Goal: Task Accomplishment & Management: Complete application form

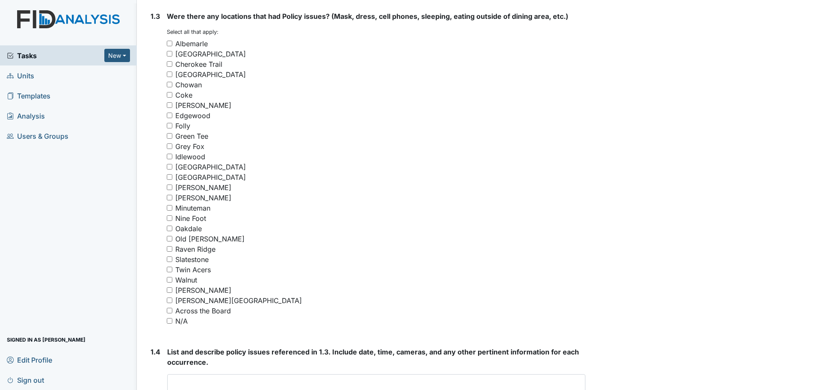
scroll to position [599, 0]
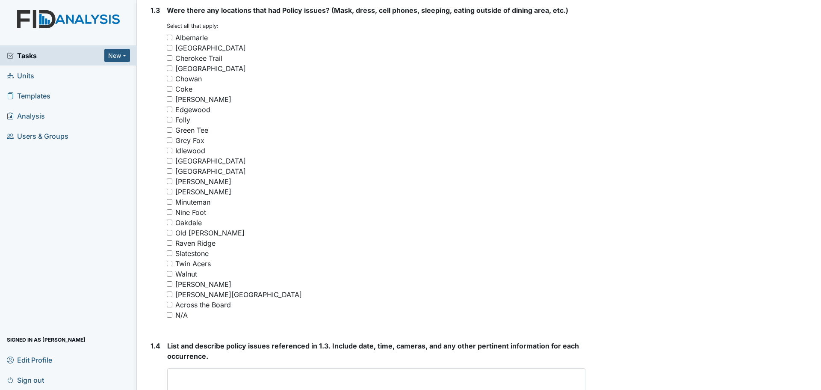
click at [168, 315] on input "N/A" at bounding box center [170, 315] width 6 height 6
checkbox input "true"
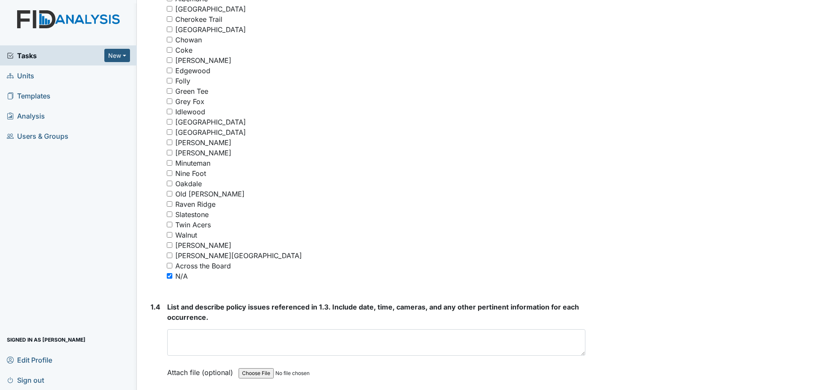
scroll to position [684, 0]
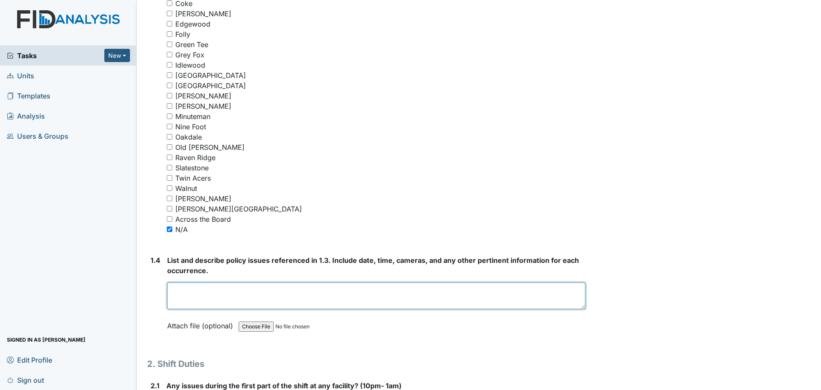
click at [326, 295] on textarea at bounding box center [376, 295] width 418 height 27
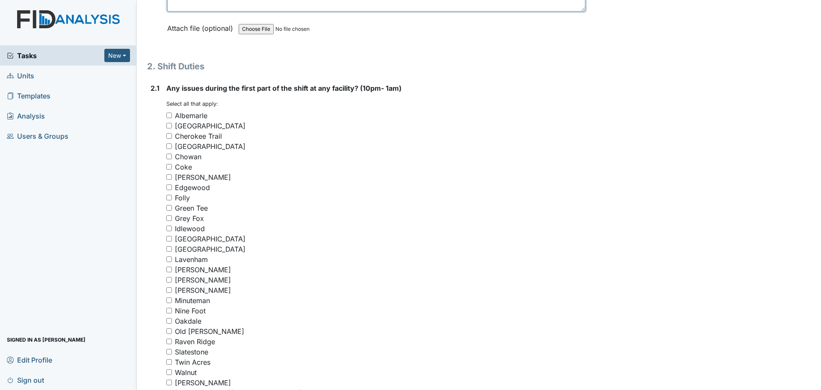
scroll to position [1069, 0]
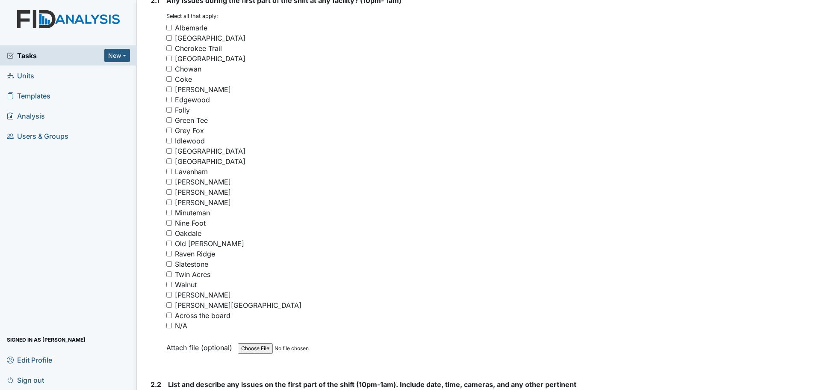
type textarea "Nothing to report."
click at [168, 324] on input "N/A" at bounding box center [169, 325] width 6 height 6
click at [170, 325] on input "N/A" at bounding box center [169, 325] width 6 height 6
checkbox input "false"
click at [170, 233] on input "Oakdale" at bounding box center [169, 233] width 6 height 6
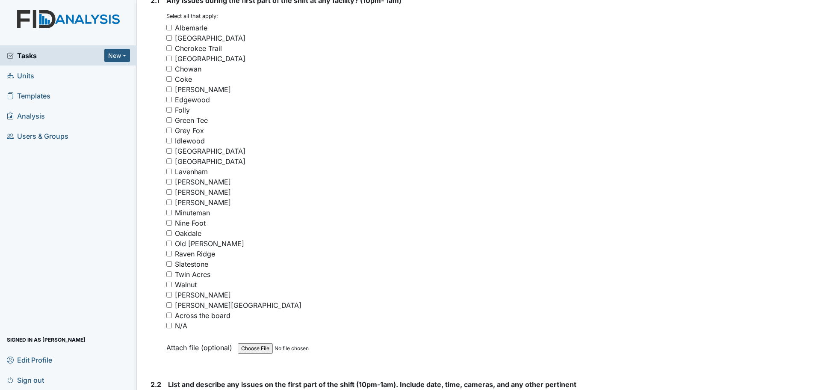
checkbox input "true"
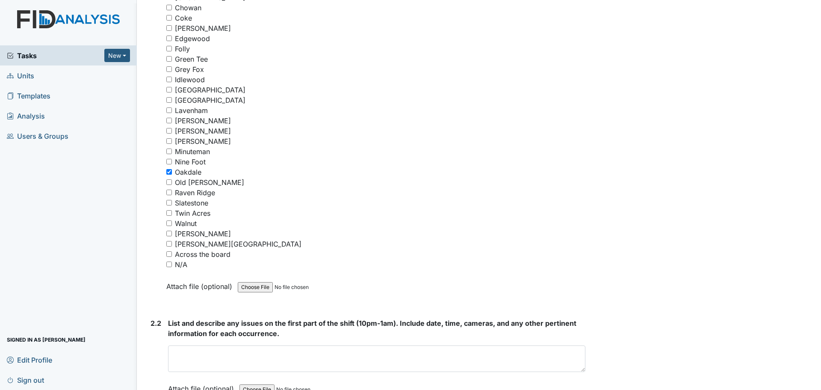
scroll to position [1155, 0]
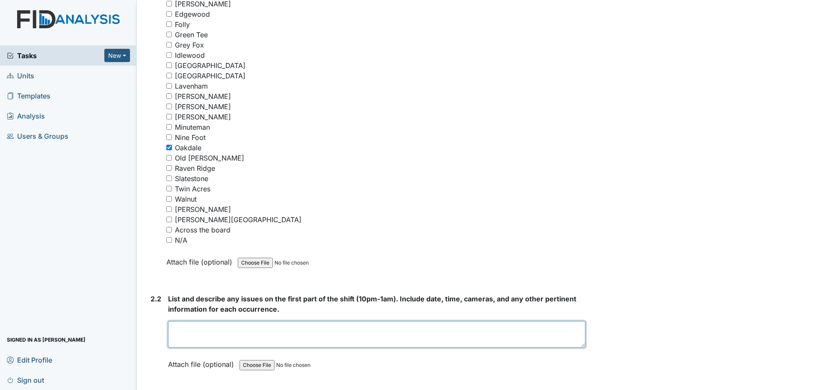
click at [416, 334] on textarea at bounding box center [376, 334] width 417 height 27
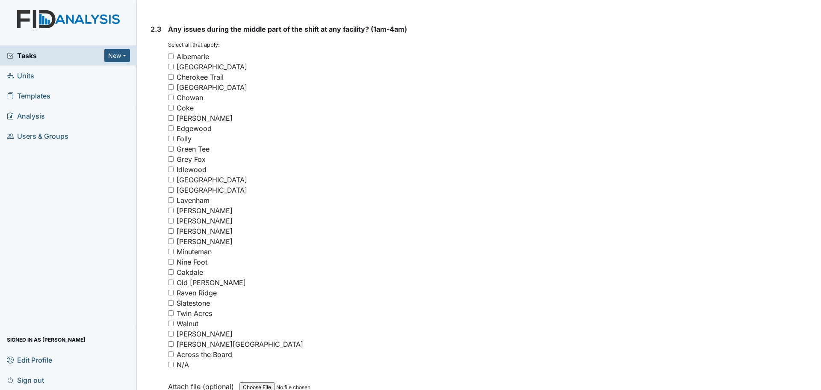
scroll to position [1582, 0]
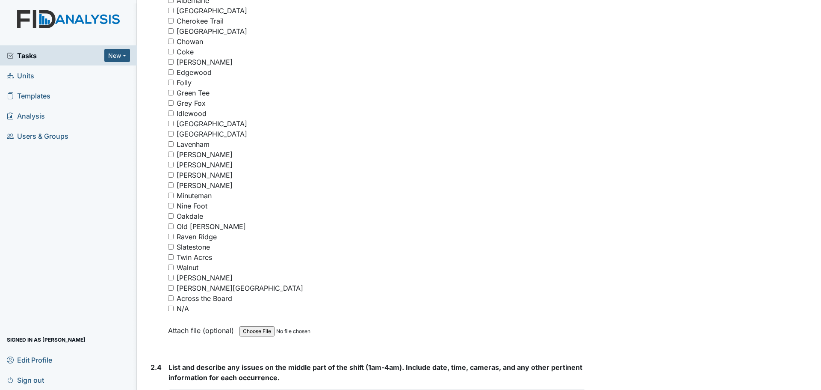
type textarea "The cameras at [GEOGRAPHIC_DATA] were down at 10:30pm and came back up at 2:39a…"
click at [169, 310] on input "N/A" at bounding box center [171, 308] width 6 height 6
checkbox input "true"
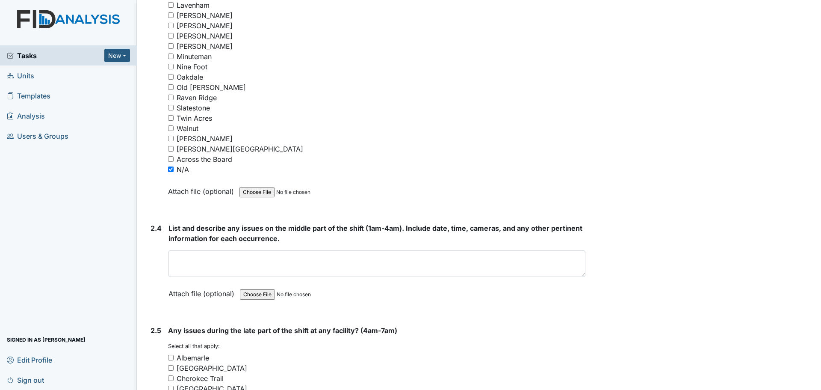
scroll to position [1753, 0]
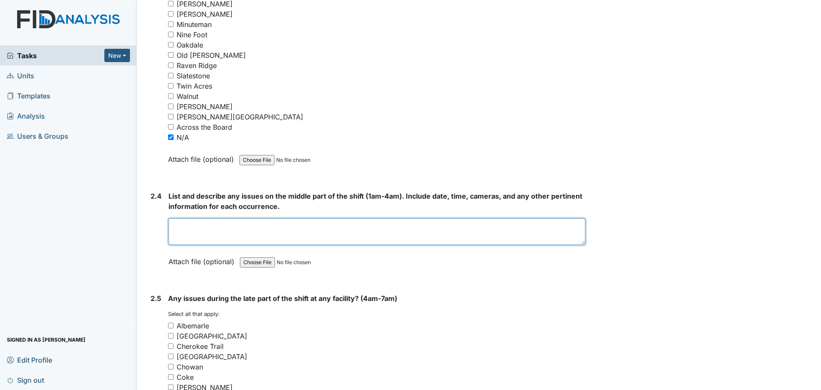
click at [305, 228] on textarea at bounding box center [376, 231] width 417 height 27
type textarea "T"
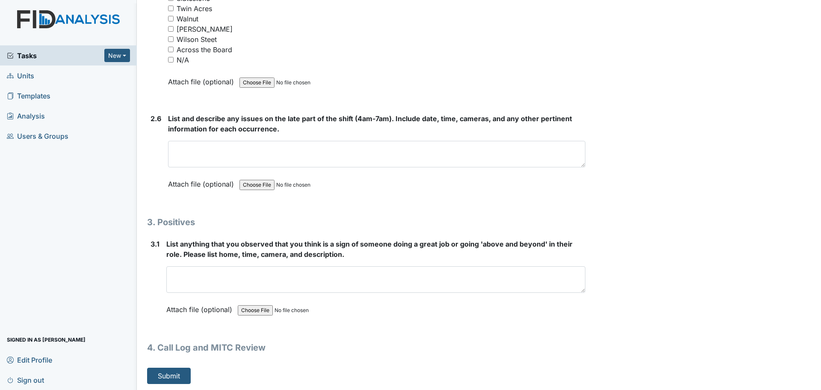
scroll to position [2327, 0]
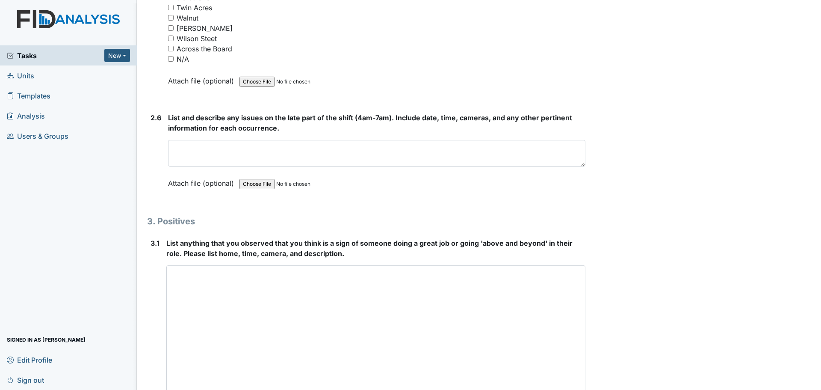
drag, startPoint x: 577, startPoint y: 286, endPoint x: 600, endPoint y: 410, distance: 125.3
click at [600, 389] on html "Tasks New Form Inspection Document Bundle Units Templates Analysis Users & Grou…" at bounding box center [410, 195] width 821 height 390
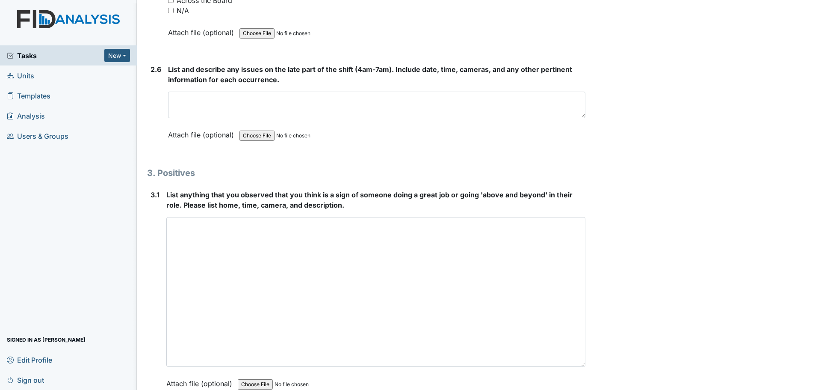
scroll to position [2451, 0]
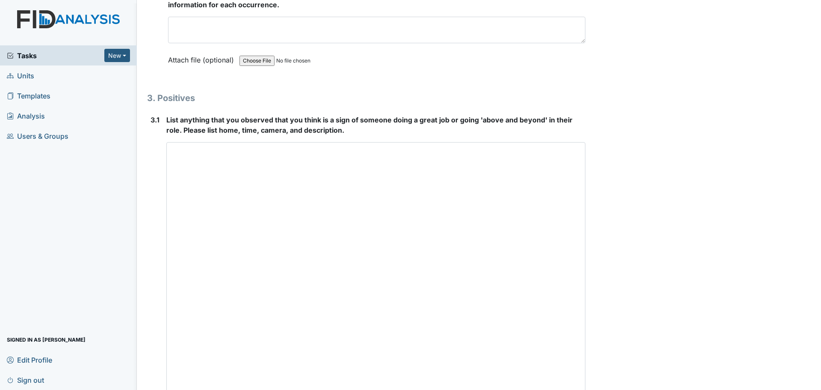
drag, startPoint x: 580, startPoint y: 289, endPoint x: 593, endPoint y: 410, distance: 121.2
click at [593, 389] on html "Tasks New Form Inspection Document Bundle Units Templates Analysis Users & Grou…" at bounding box center [410, 195] width 821 height 390
type textarea "Staff were cleaning and helping residents."
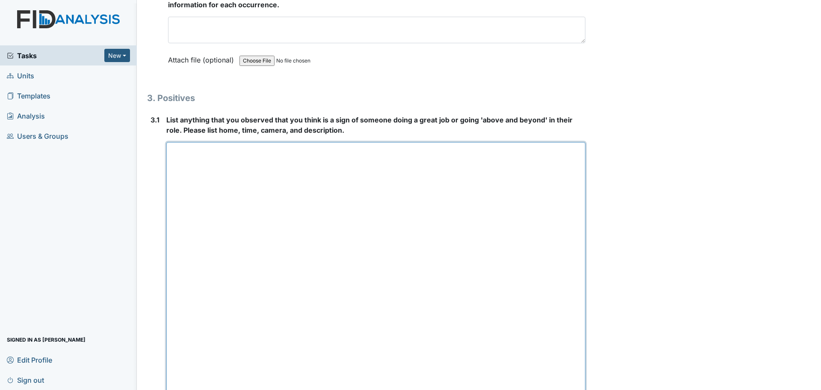
click at [456, 166] on textarea at bounding box center [375, 277] width 419 height 270
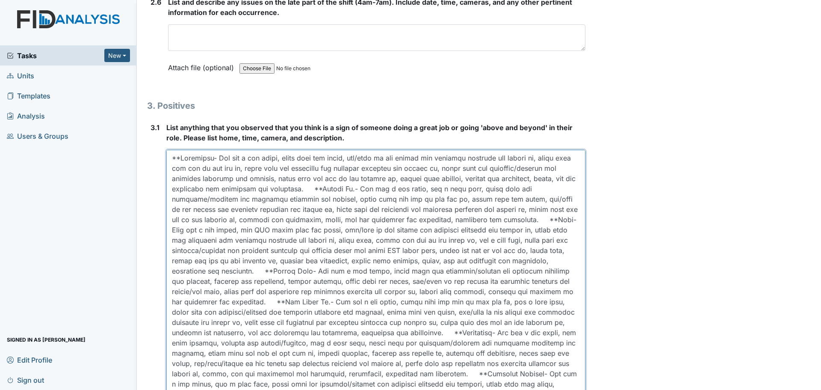
scroll to position [2315, 0]
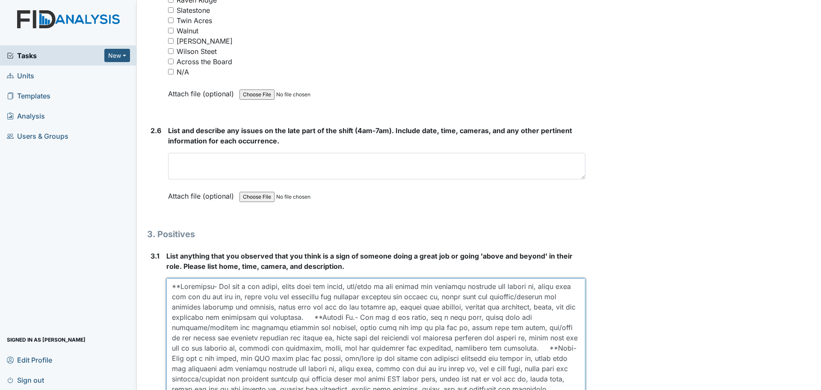
type textarea "**Albemarle- She did a med count, wiped down the table, top/base of the chairs …"
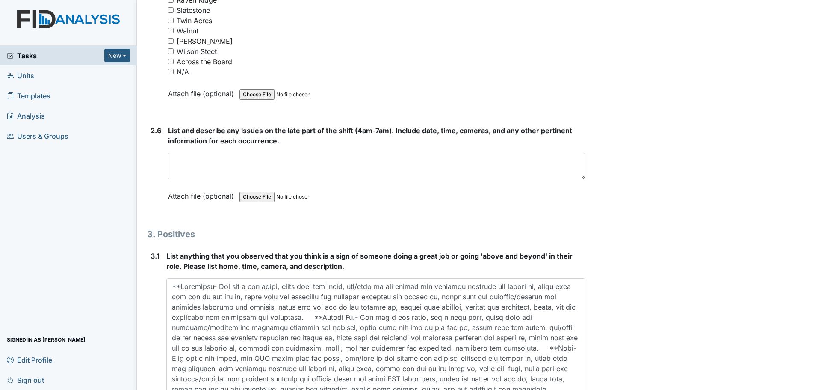
click at [169, 71] on input "N/A" at bounding box center [171, 72] width 6 height 6
checkbox input "true"
click at [313, 161] on textarea at bounding box center [376, 166] width 417 height 27
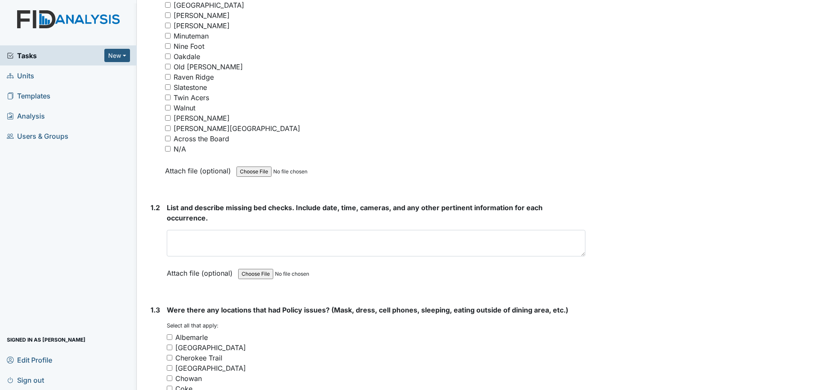
scroll to position [262, 0]
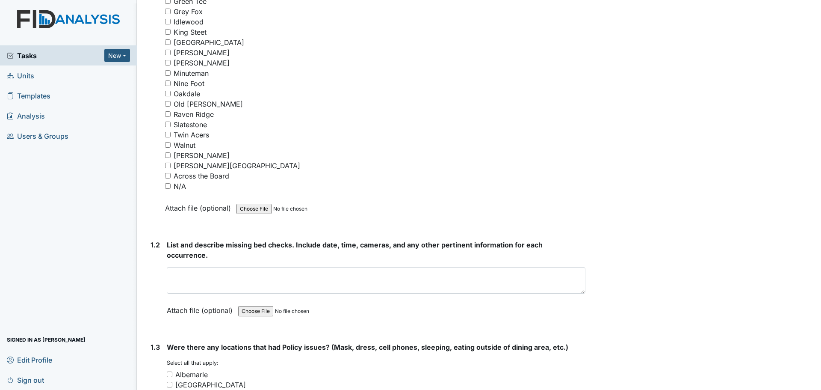
type textarea "Staff finished cleaning and assisted residents."
click at [168, 186] on input "N/A" at bounding box center [168, 186] width 6 height 6
checkbox input "true"
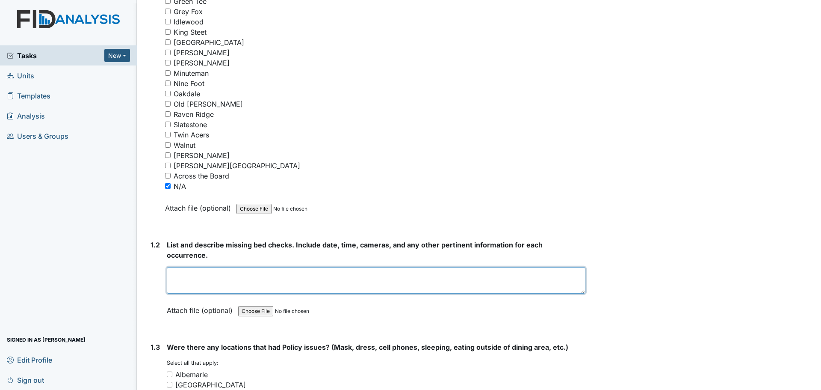
click at [332, 271] on textarea at bounding box center [376, 280] width 419 height 27
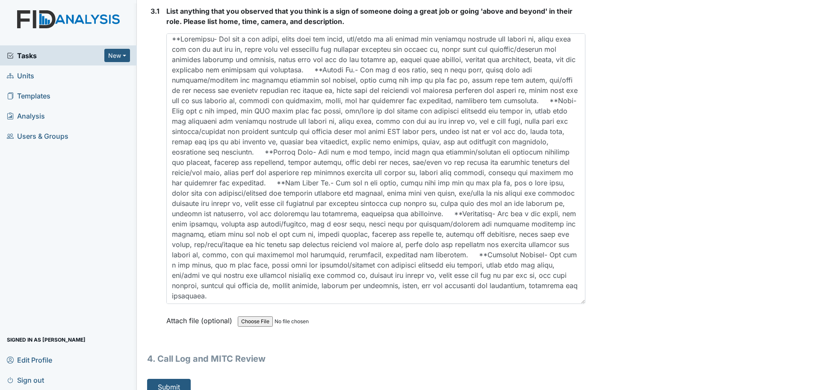
scroll to position [2571, 0]
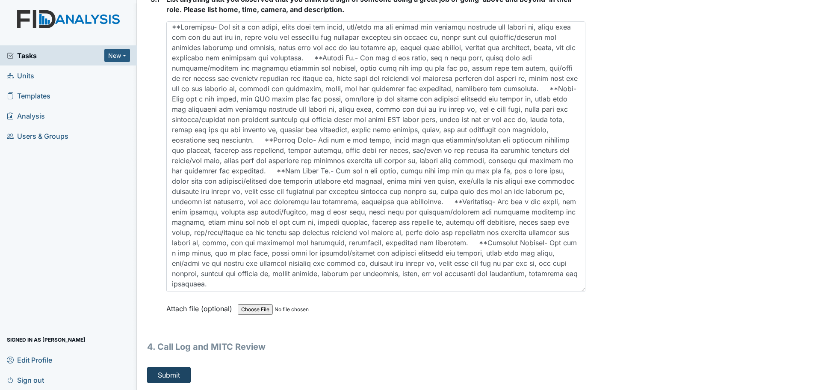
type textarea "Staff did their bed checks."
click at [177, 377] on button "Submit" at bounding box center [169, 374] width 44 height 16
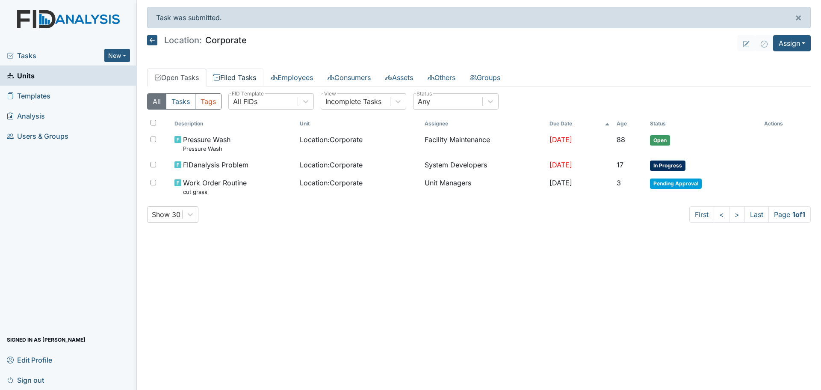
click at [234, 77] on link "Filed Tasks" at bounding box center [234, 77] width 57 height 18
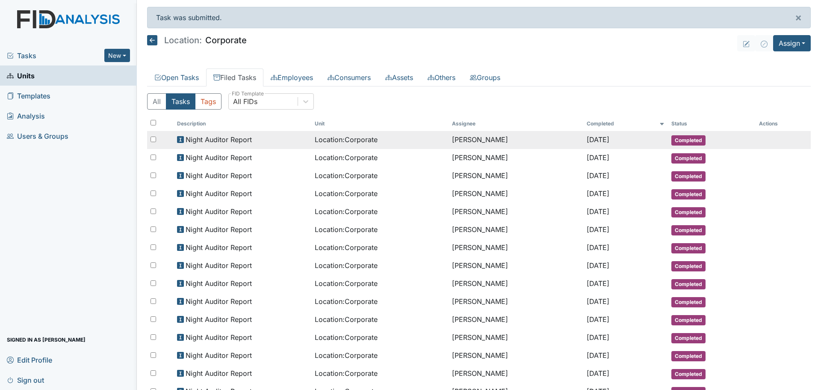
click at [240, 141] on span "Night Auditor Report" at bounding box center [219, 139] width 66 height 10
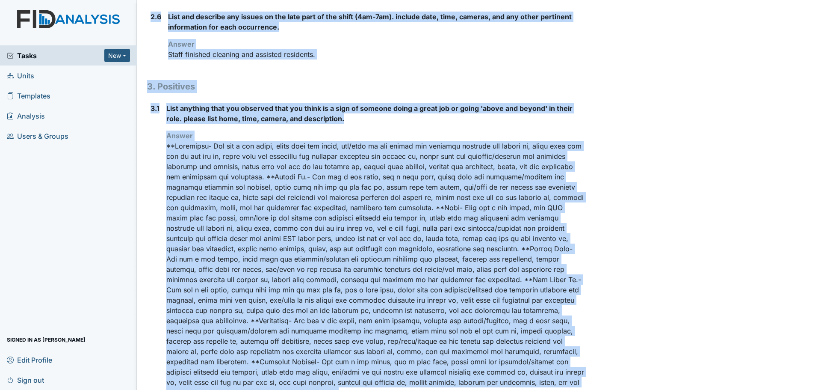
scroll to position [833, 0]
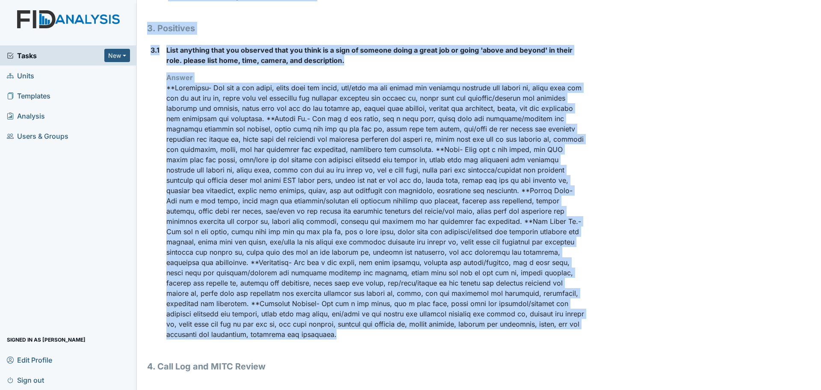
drag, startPoint x: 148, startPoint y: 44, endPoint x: 564, endPoint y: 343, distance: 512.4
copy div "Location: Corporate Assignee: [PERSON_NAME] Creator: [PERSON_NAME] Remediator: …"
